Goal: Check status: Check status

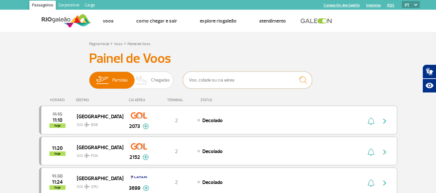
click at [210, 80] on input "text" at bounding box center [247, 80] width 129 height 17
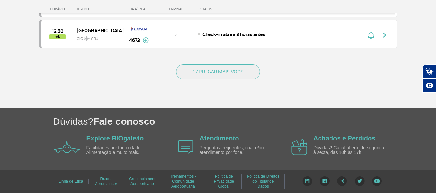
scroll to position [681, 0]
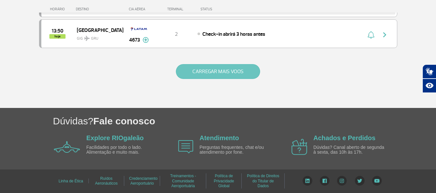
click at [216, 73] on button "CARREGAR MAIS VOOS" at bounding box center [218, 71] width 84 height 15
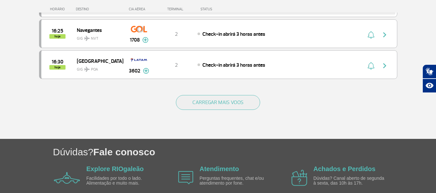
scroll to position [1297, 0]
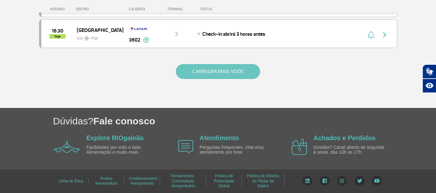
click at [211, 75] on button "CARREGAR MAIS VOOS" at bounding box center [218, 71] width 84 height 15
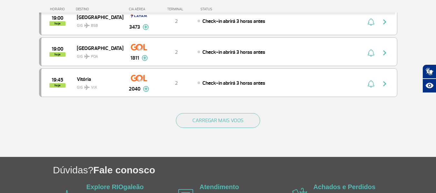
scroll to position [1917, 0]
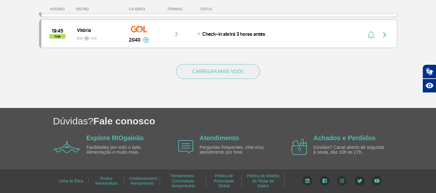
drag, startPoint x: 201, startPoint y: 70, endPoint x: 139, endPoint y: 6, distance: 89.0
click at [201, 70] on button "CARREGAR MAIS VOOS" at bounding box center [218, 71] width 84 height 15
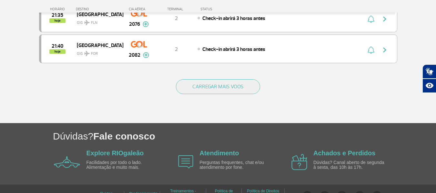
scroll to position [2530, 0]
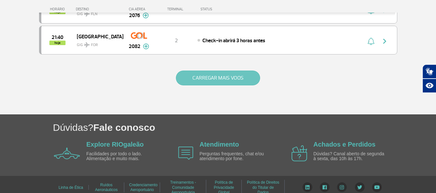
click at [236, 76] on button "CARREGAR MAIS VOOS" at bounding box center [218, 78] width 84 height 15
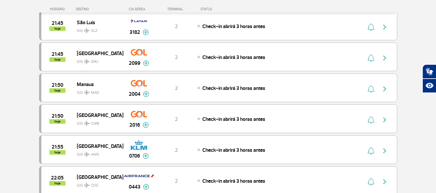
scroll to position [2691, 0]
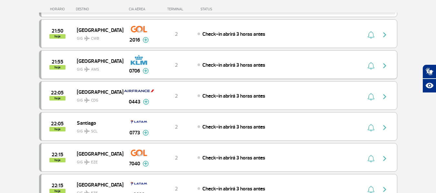
click at [170, 58] on div "21:55 hoje [GEOGRAPHIC_DATA] 0706 2 Check-in abrirá 3 horas antes Parcerias: GO…" at bounding box center [218, 64] width 358 height 29
click at [146, 71] on img at bounding box center [146, 71] width 6 height 6
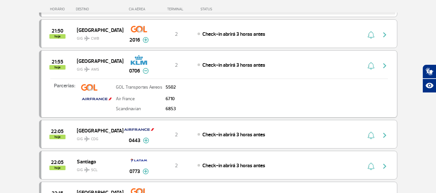
click at [383, 66] on img "button" at bounding box center [385, 66] width 8 height 8
